Goal: Navigation & Orientation: Find specific page/section

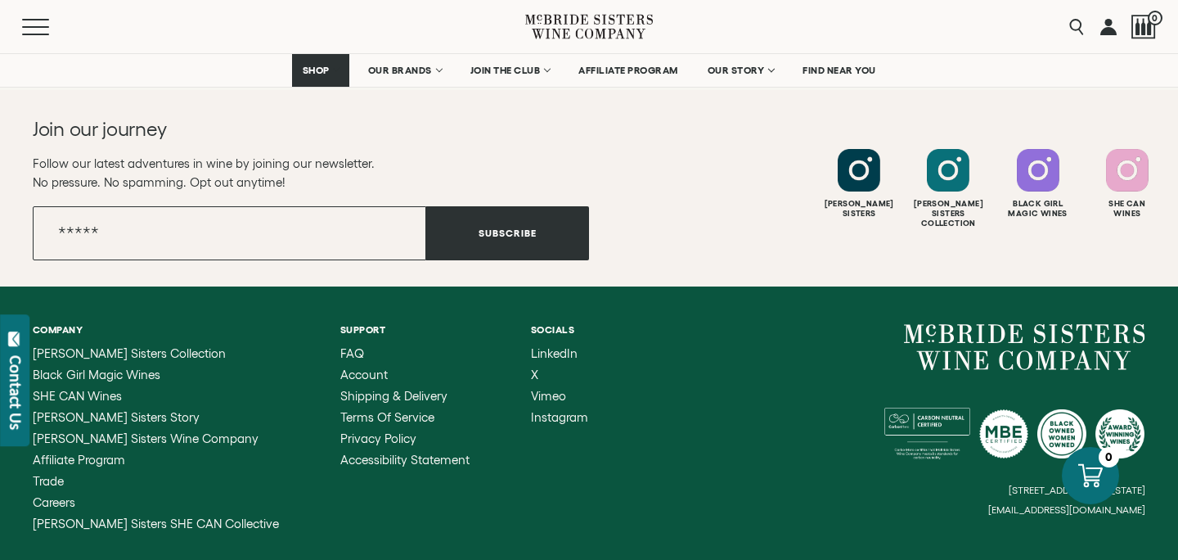
scroll to position [2868, 0]
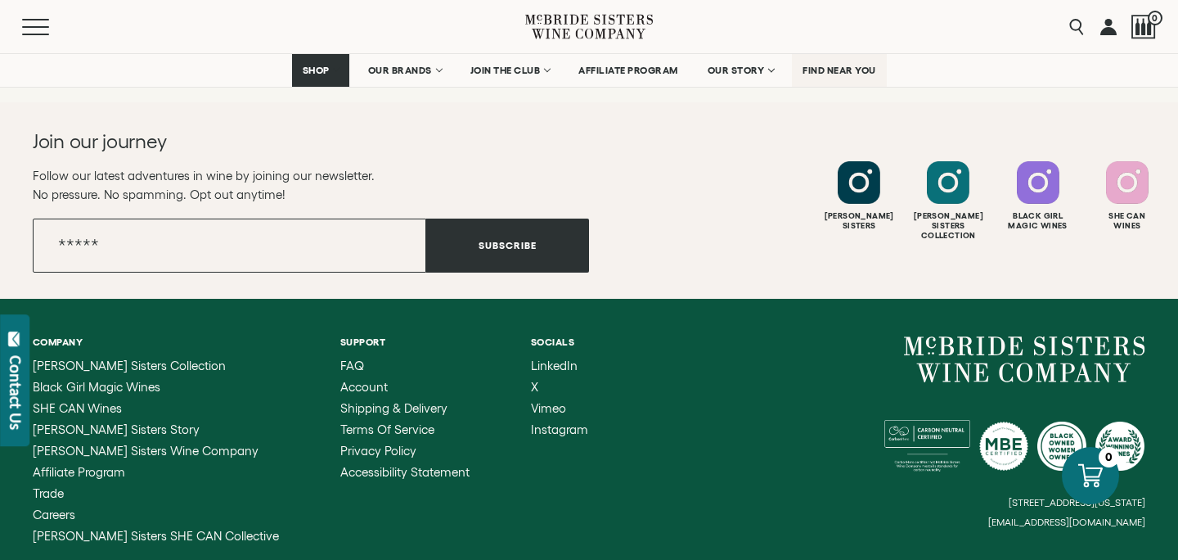
click at [851, 70] on span "FIND NEAR YOU" at bounding box center [840, 70] width 74 height 11
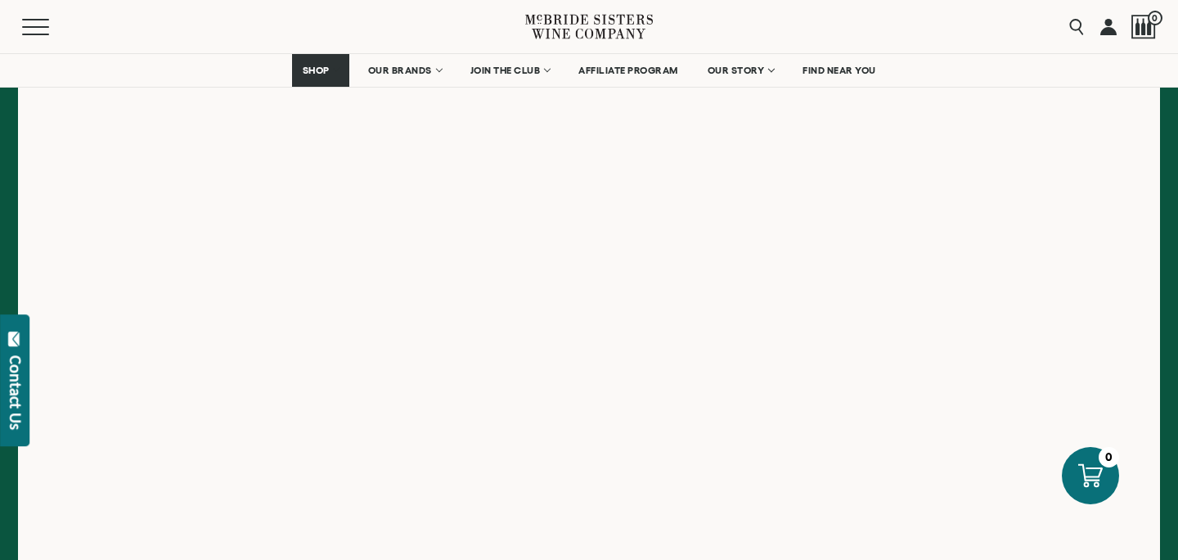
scroll to position [361, 0]
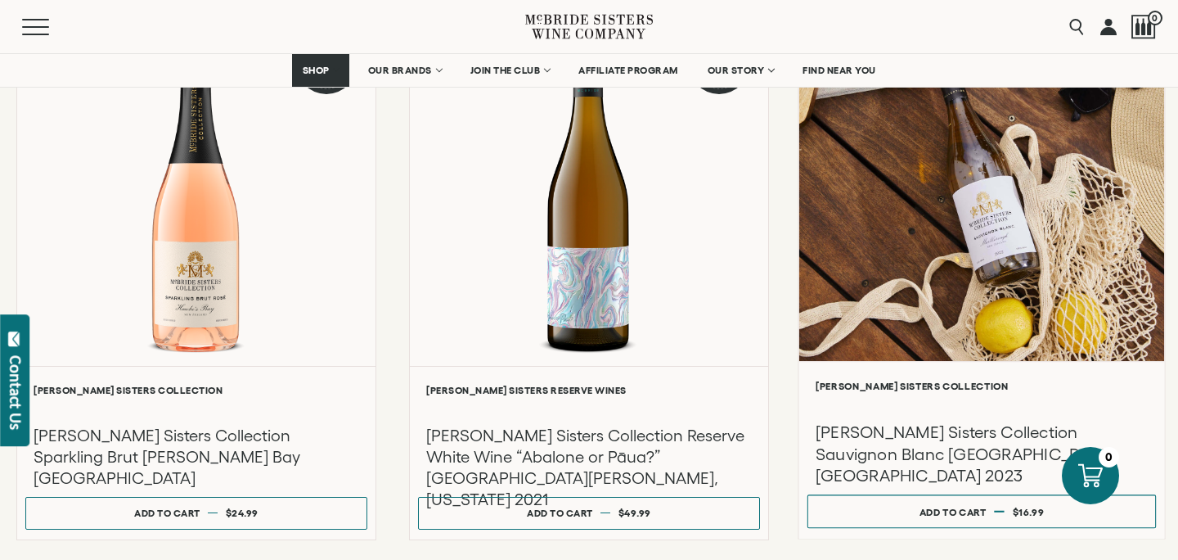
scroll to position [363, 0]
